Goal: Complete application form: Complete application form

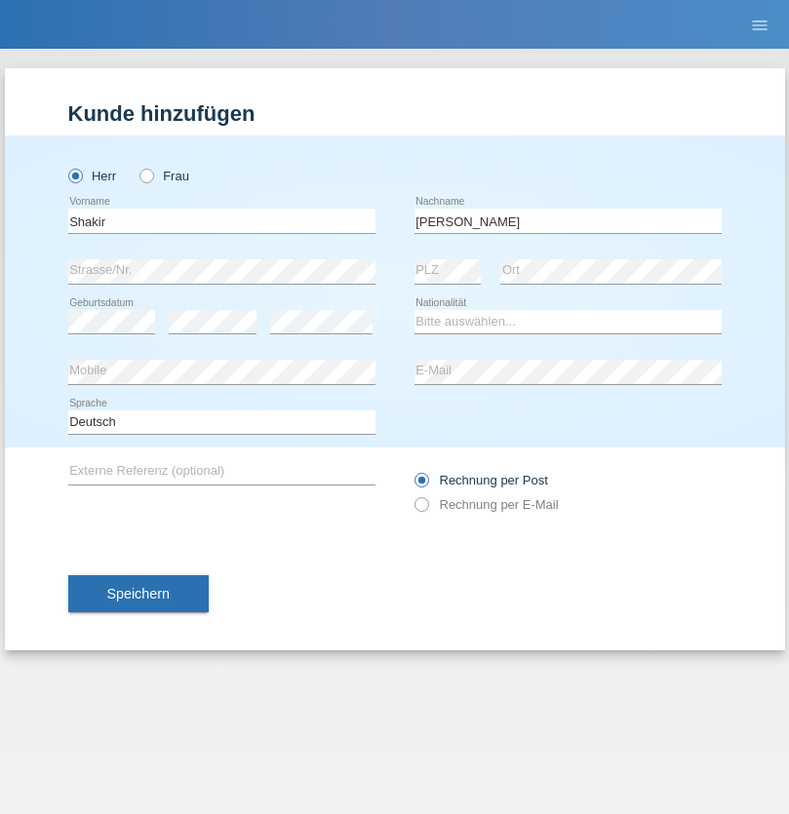
type input "[PERSON_NAME]"
select select "SO"
select select "C"
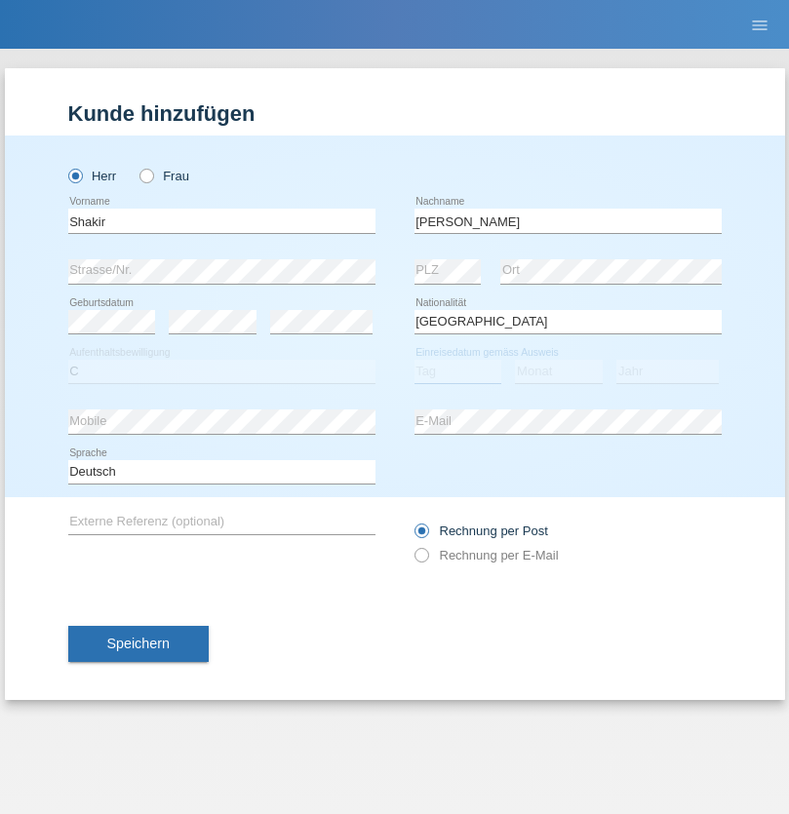
select select "27"
select select "04"
select select "2015"
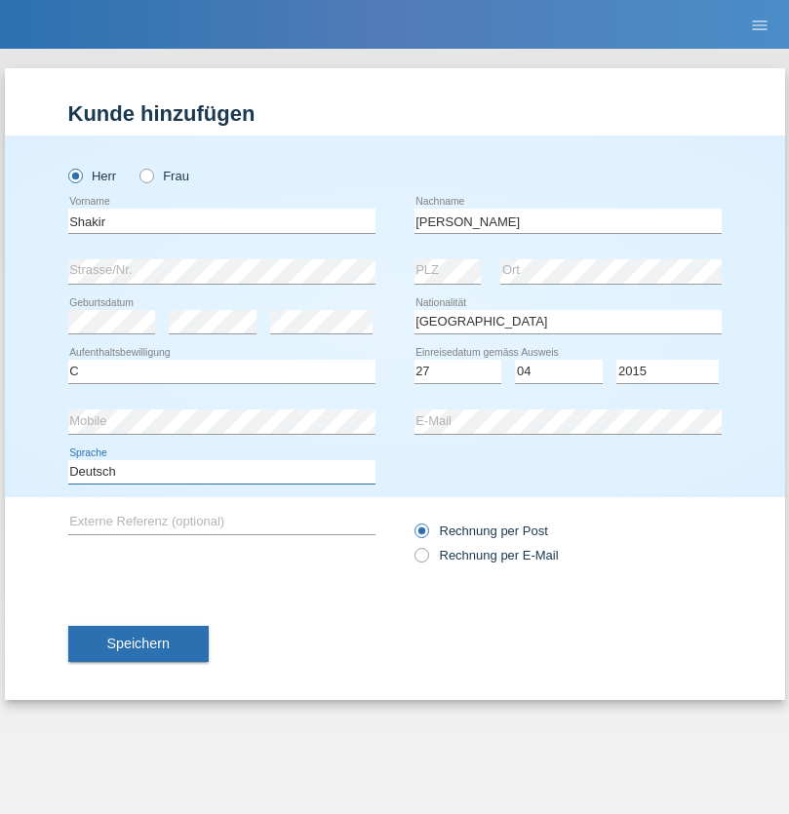
select select "en"
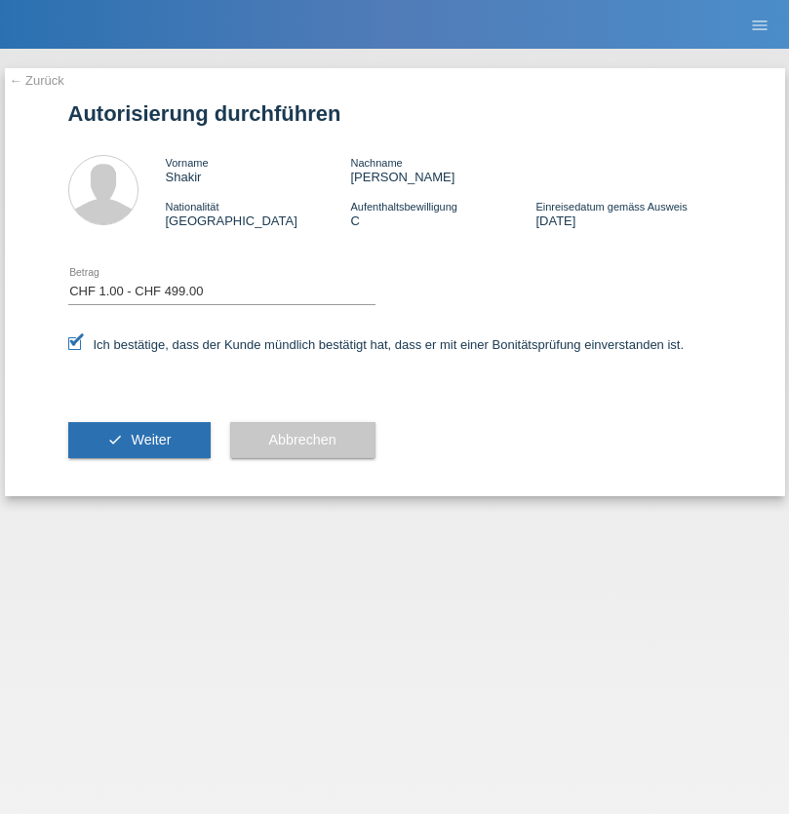
select select "1"
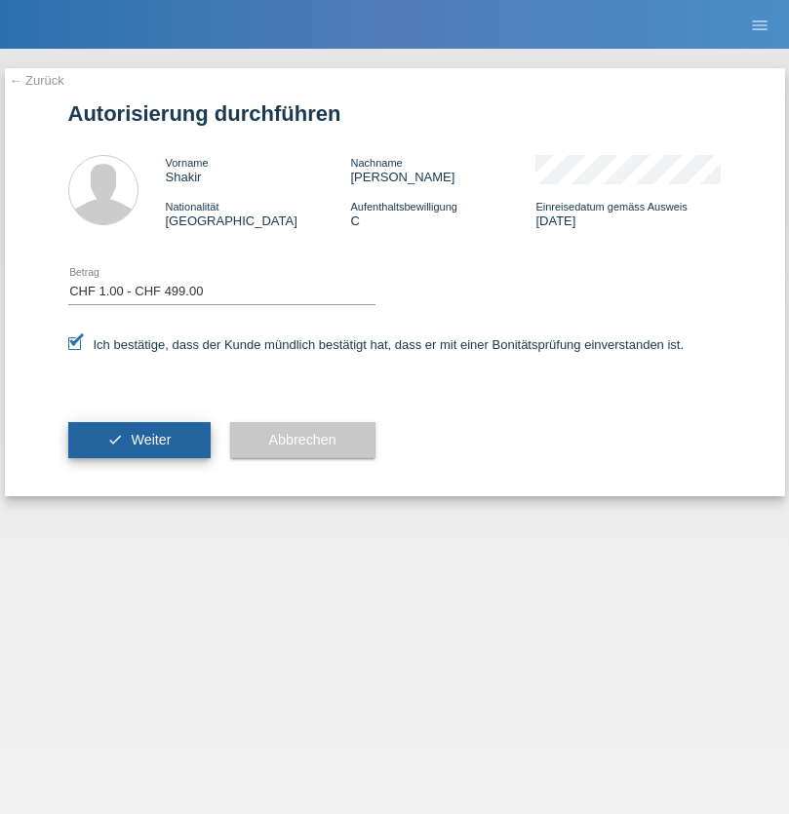
click at [138, 440] on span "Weiter" at bounding box center [151, 440] width 40 height 16
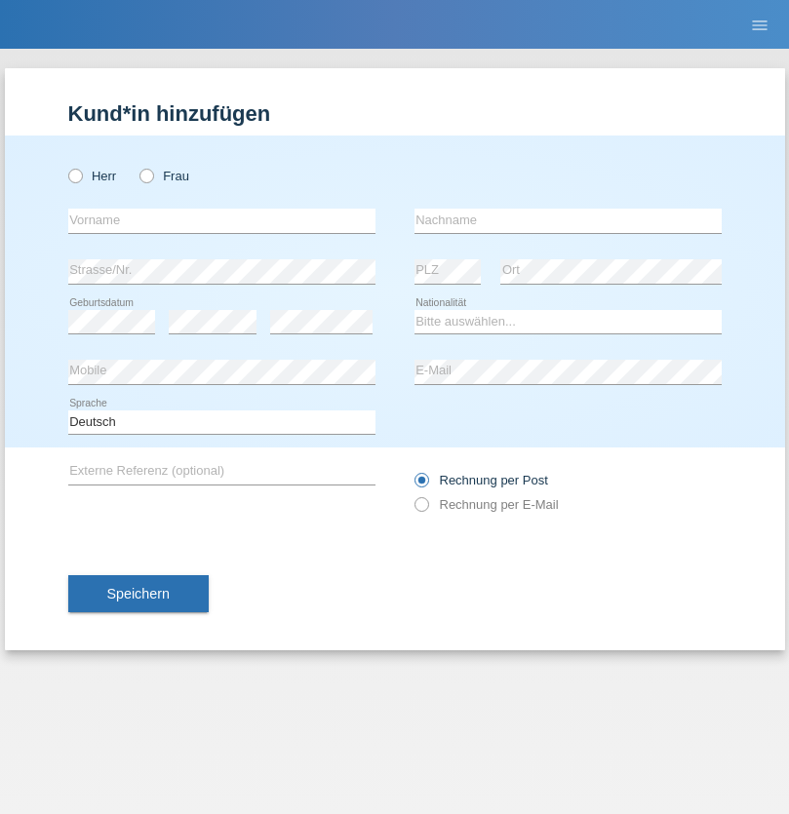
radio input "true"
click at [221, 220] on input "text" at bounding box center [221, 221] width 307 height 24
type input "Kevin"
click at [567, 220] on input "text" at bounding box center [567, 221] width 307 height 24
type input "Ferhati"
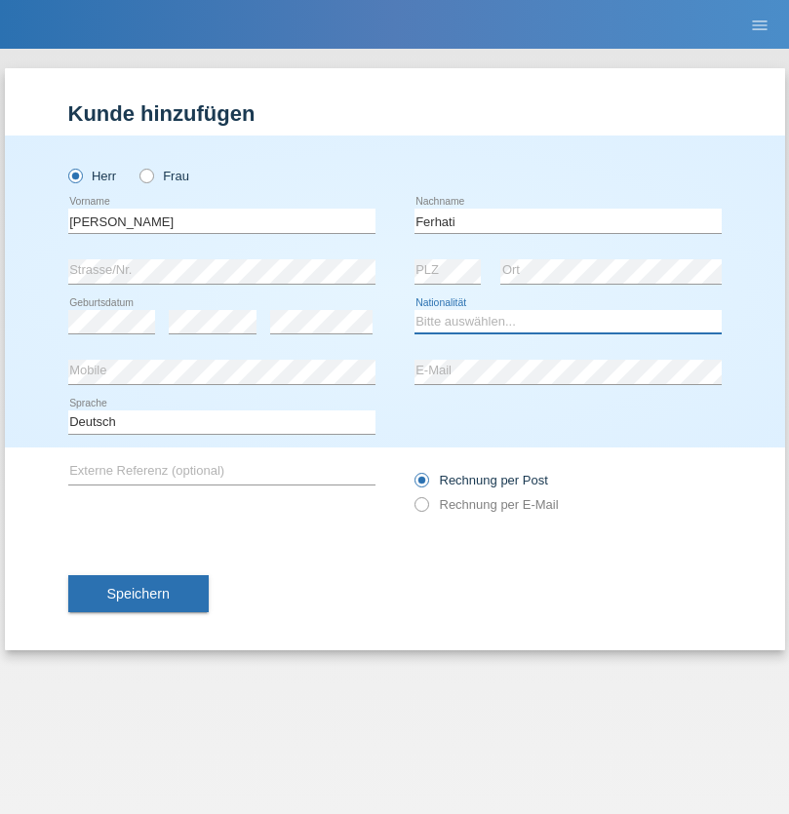
select select "DE"
select select "C"
select select "14"
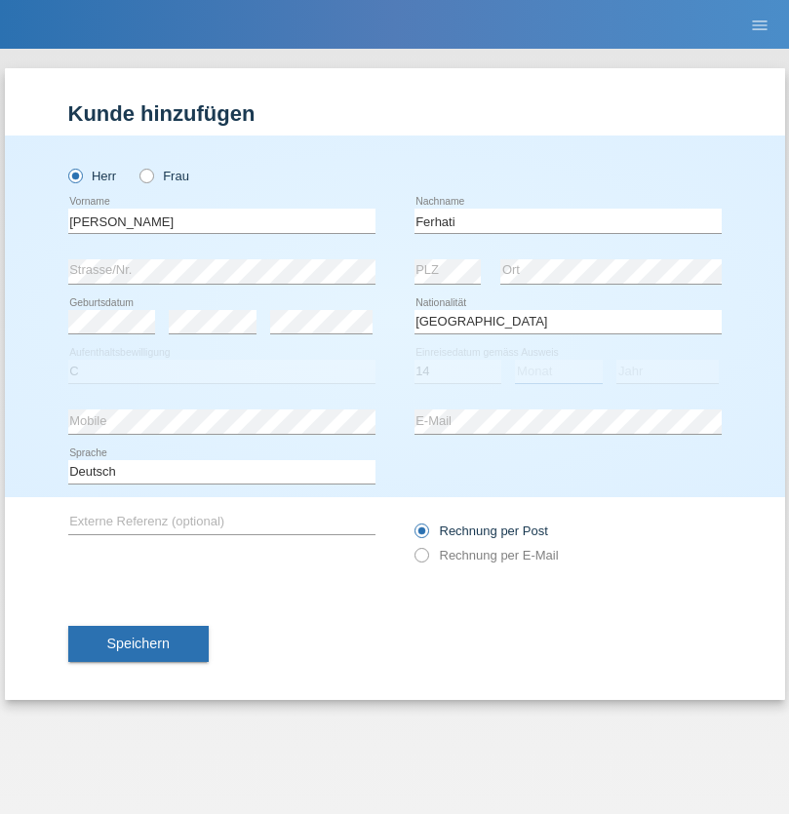
select select "02"
select select "2021"
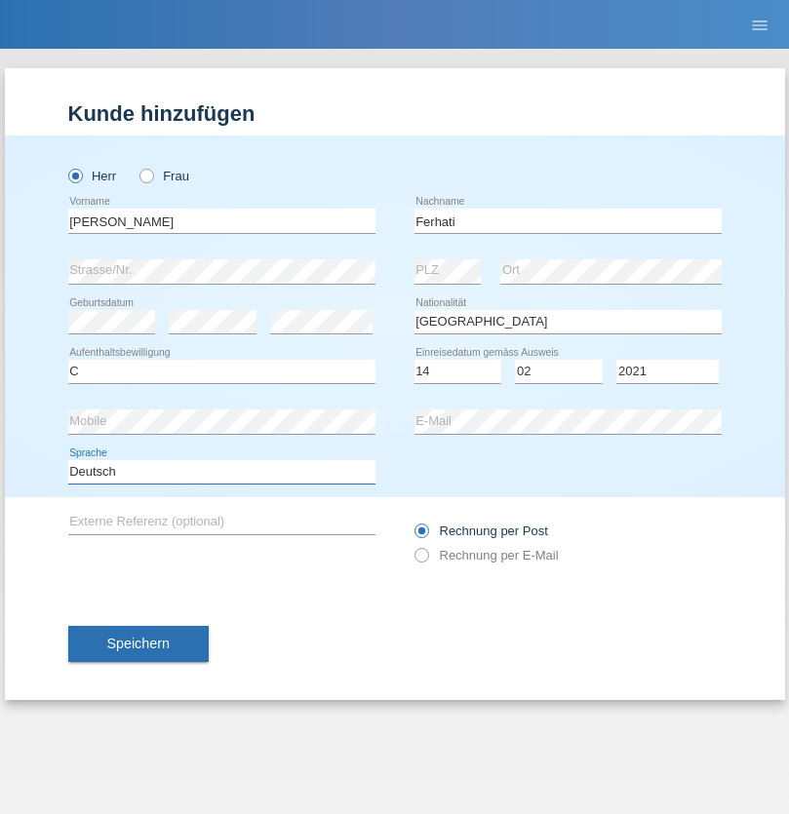
select select "en"
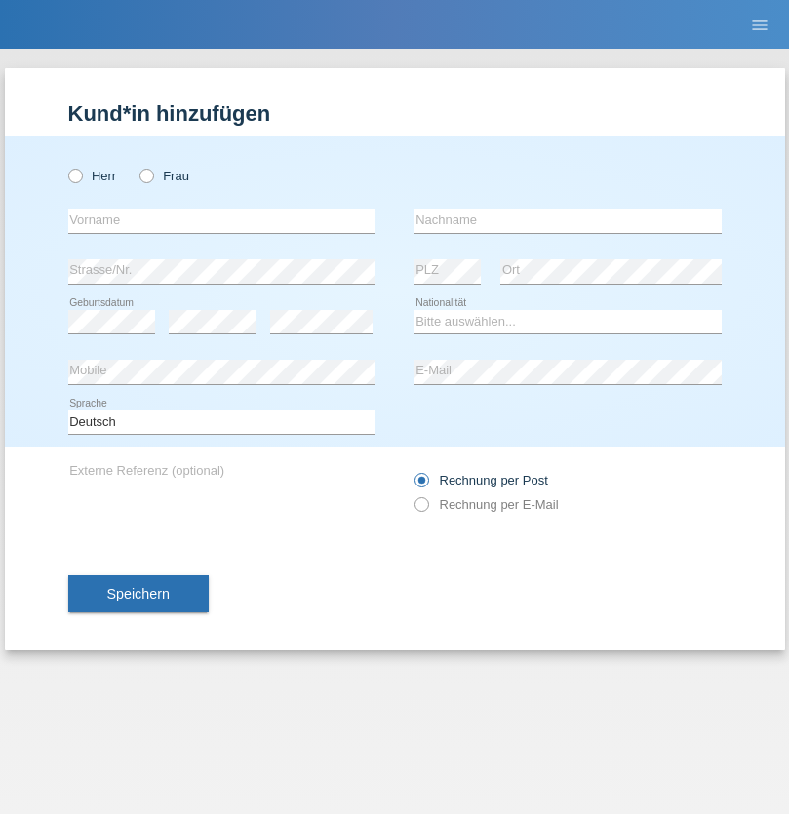
radio input "true"
click at [221, 220] on input "text" at bounding box center [221, 221] width 307 height 24
type input "firat"
click at [567, 220] on input "text" at bounding box center [567, 221] width 307 height 24
type input "kara"
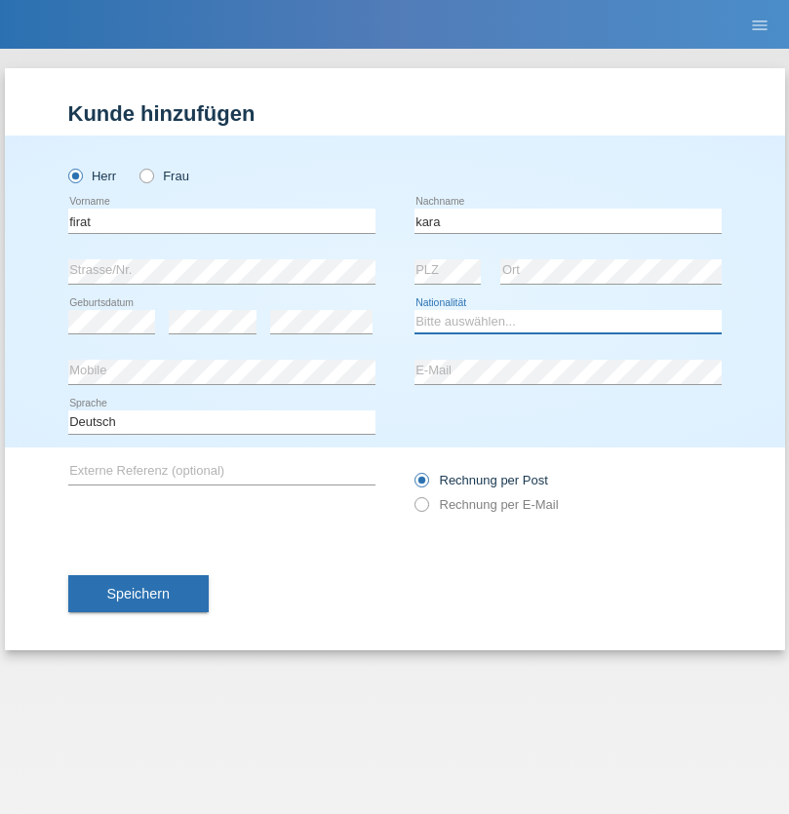
select select "CH"
radio input "true"
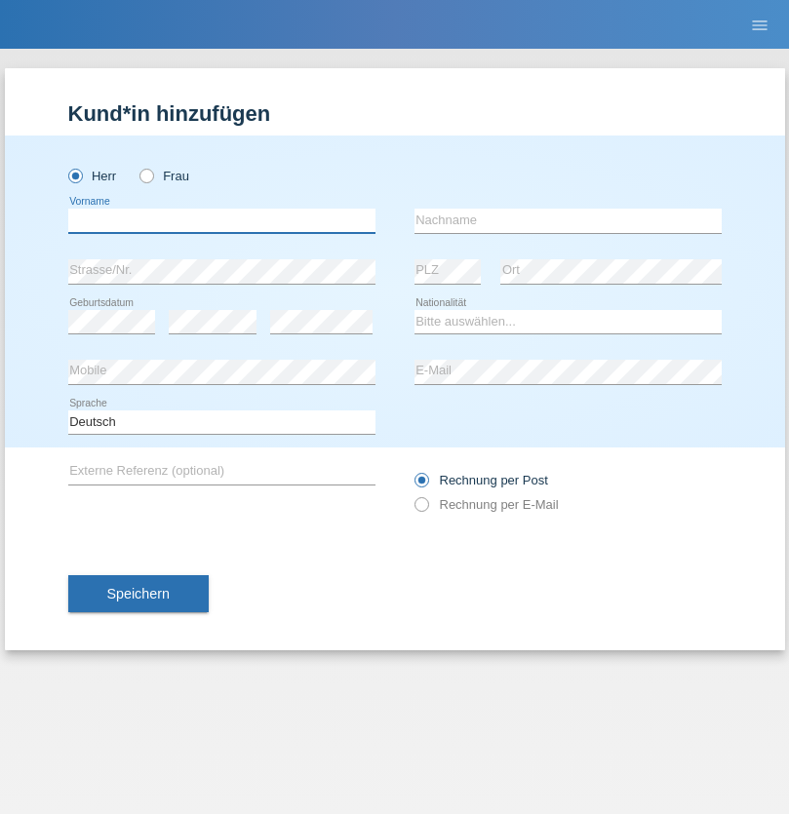
click at [221, 220] on input "text" at bounding box center [221, 221] width 307 height 24
type input "[PERSON_NAME]"
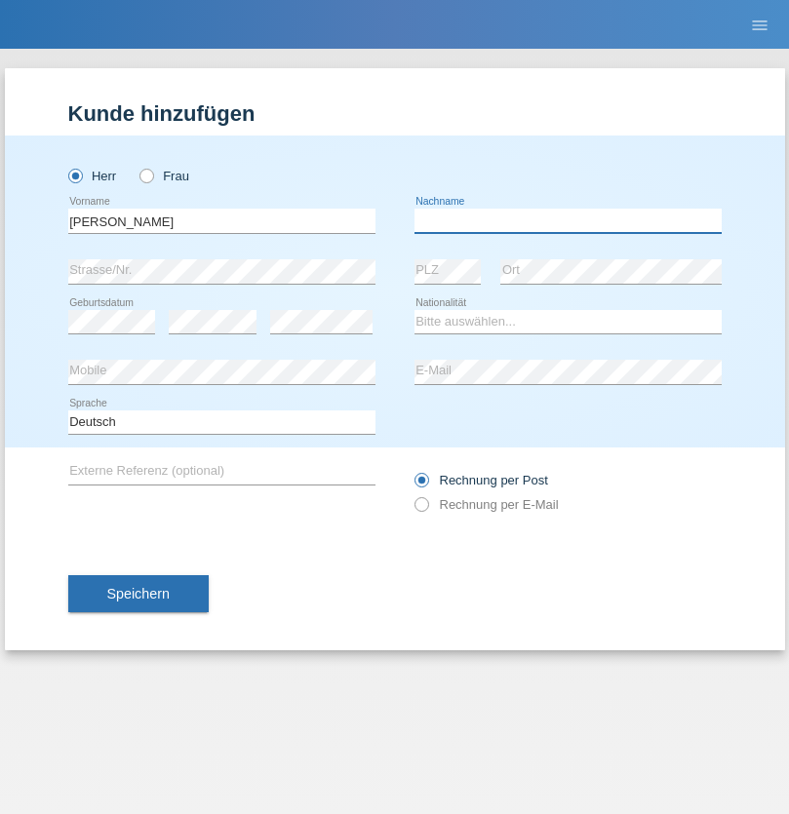
click at [567, 220] on input "text" at bounding box center [567, 221] width 307 height 24
type input "Cristian"
select select "RO"
select select "C"
select select "11"
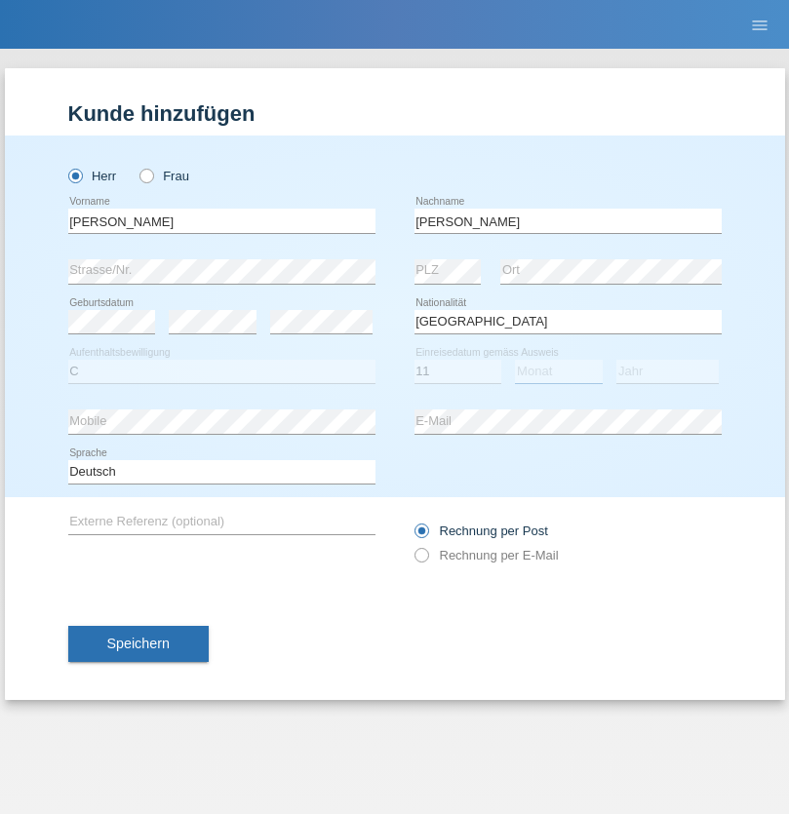
select select "02"
select select "2011"
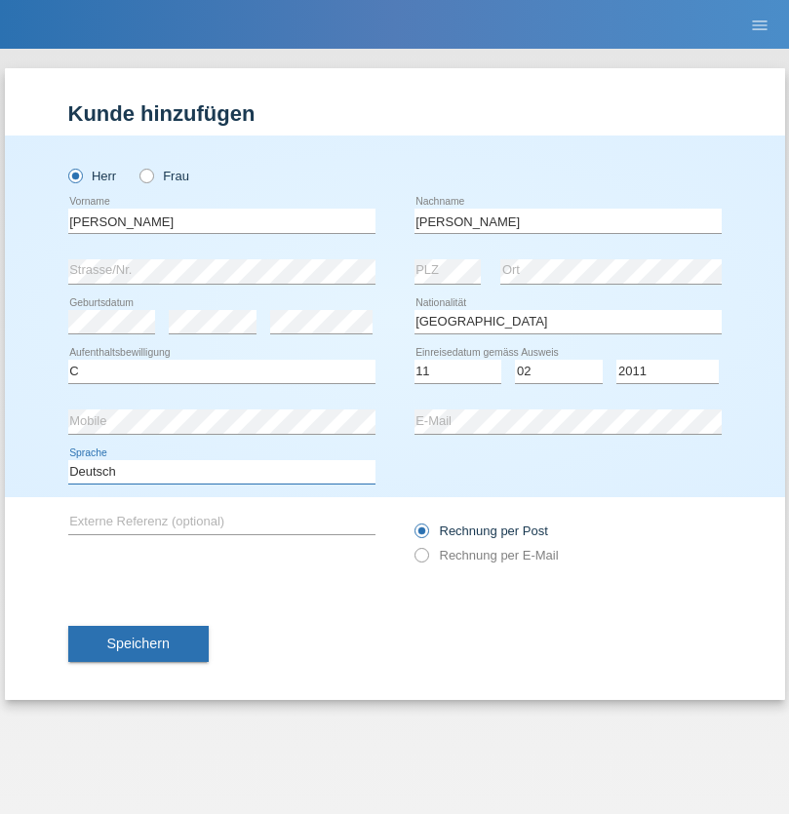
select select "en"
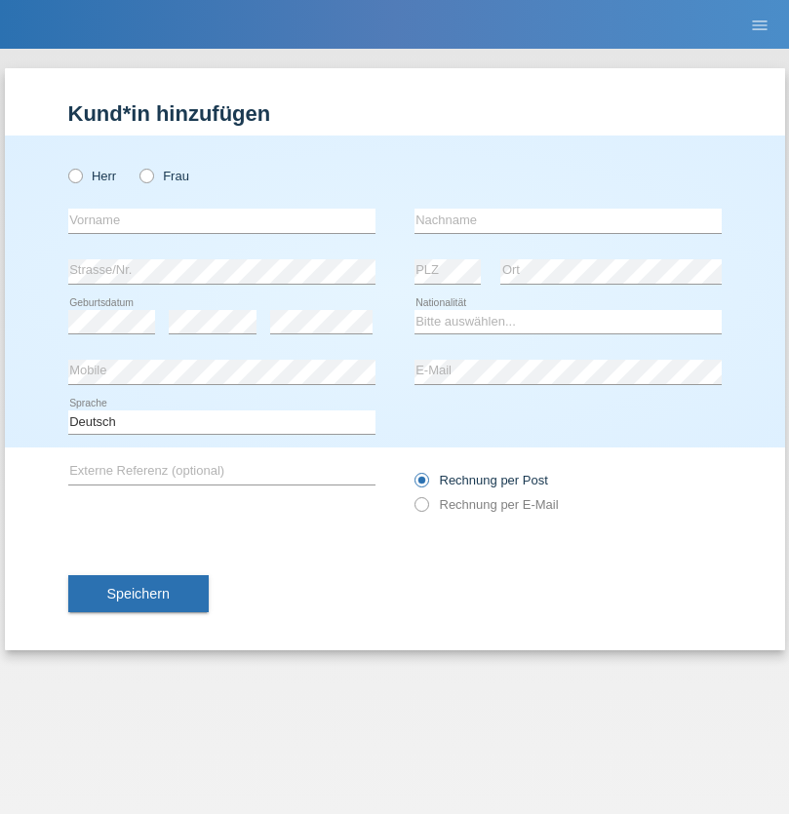
radio input "true"
click at [221, 220] on input "text" at bounding box center [221, 221] width 307 height 24
type input "[PERSON_NAME]"
click at [567, 220] on input "text" at bounding box center [567, 221] width 307 height 24
type input "Ymeri"
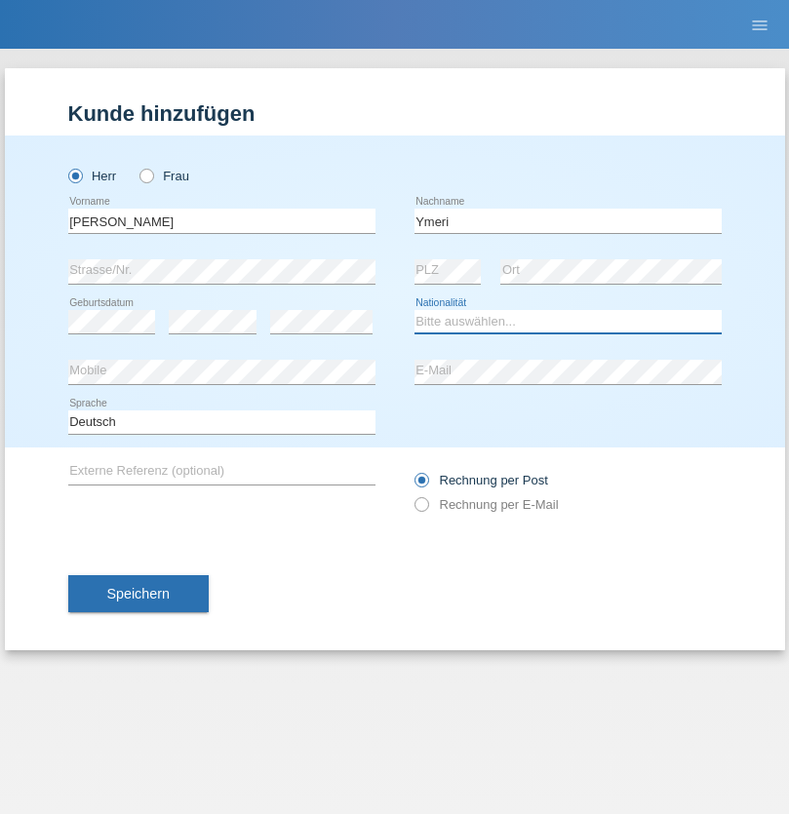
select select "XK"
select select "C"
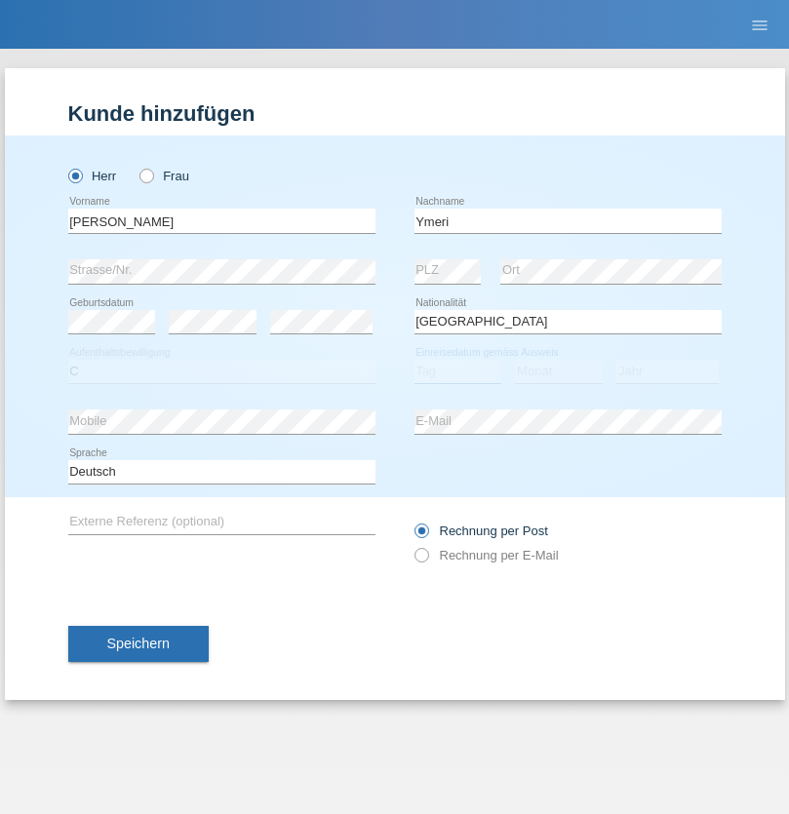
select select "21"
select select "03"
select select "1991"
